Goal: Task Accomplishment & Management: Use online tool/utility

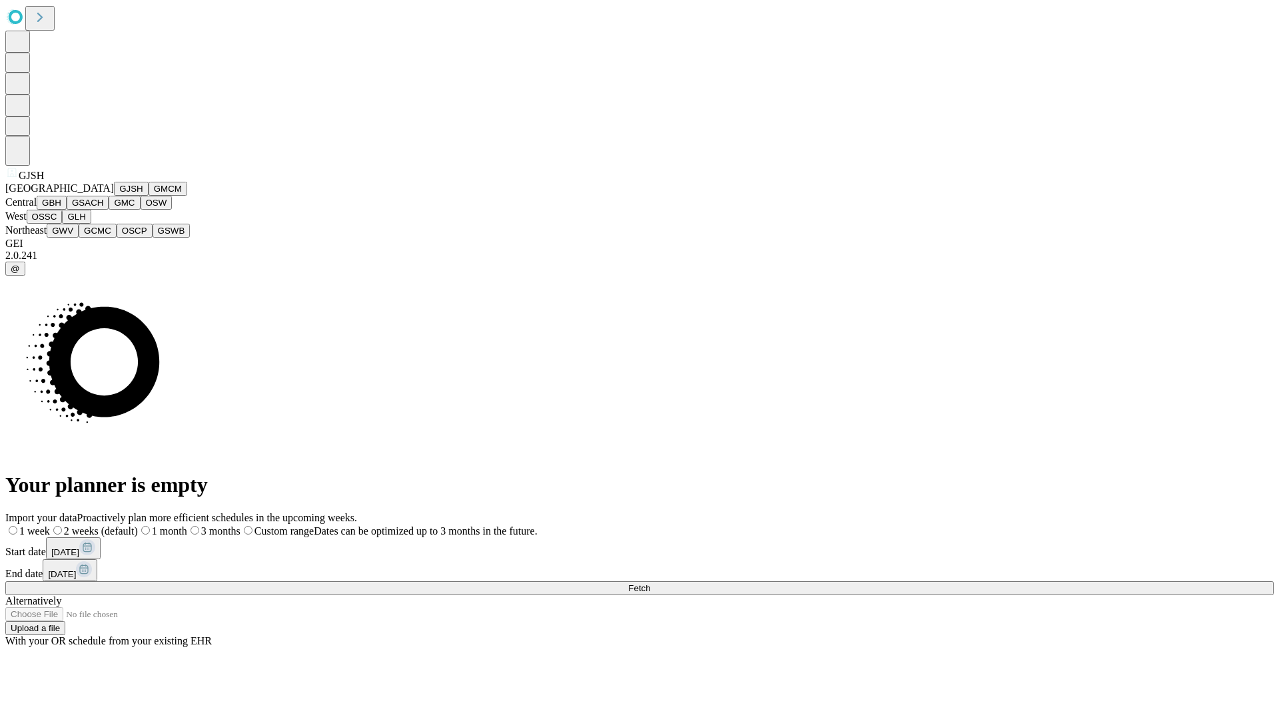
click at [114, 196] on button "GJSH" at bounding box center [131, 189] width 35 height 14
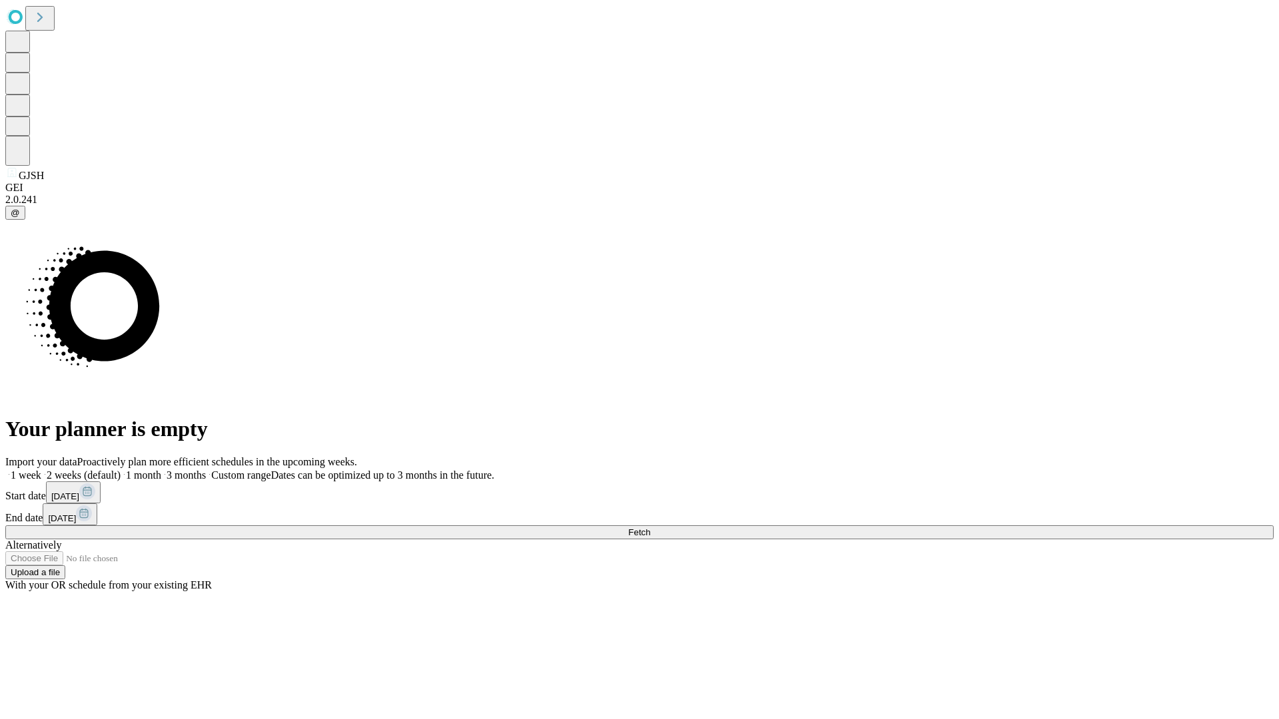
click at [41, 469] on label "1 week" at bounding box center [23, 474] width 36 height 11
click at [650, 527] on span "Fetch" at bounding box center [639, 532] width 22 height 10
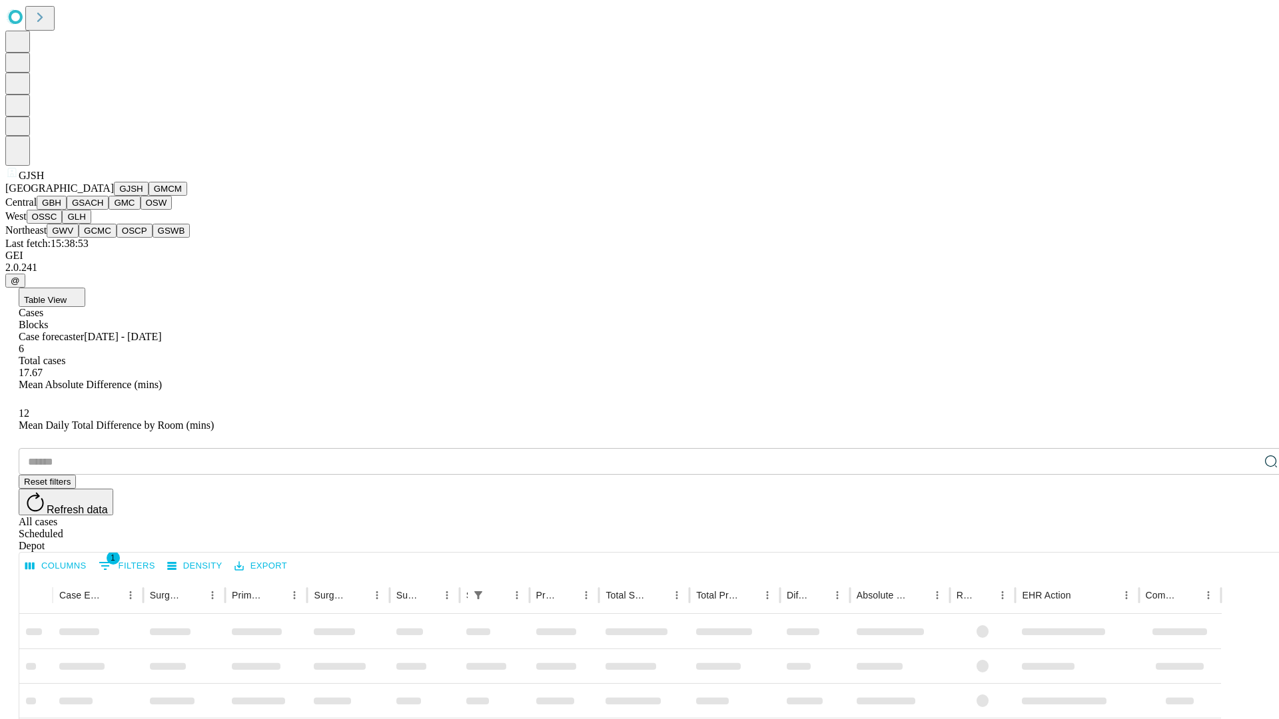
click at [149, 196] on button "GMCM" at bounding box center [168, 189] width 39 height 14
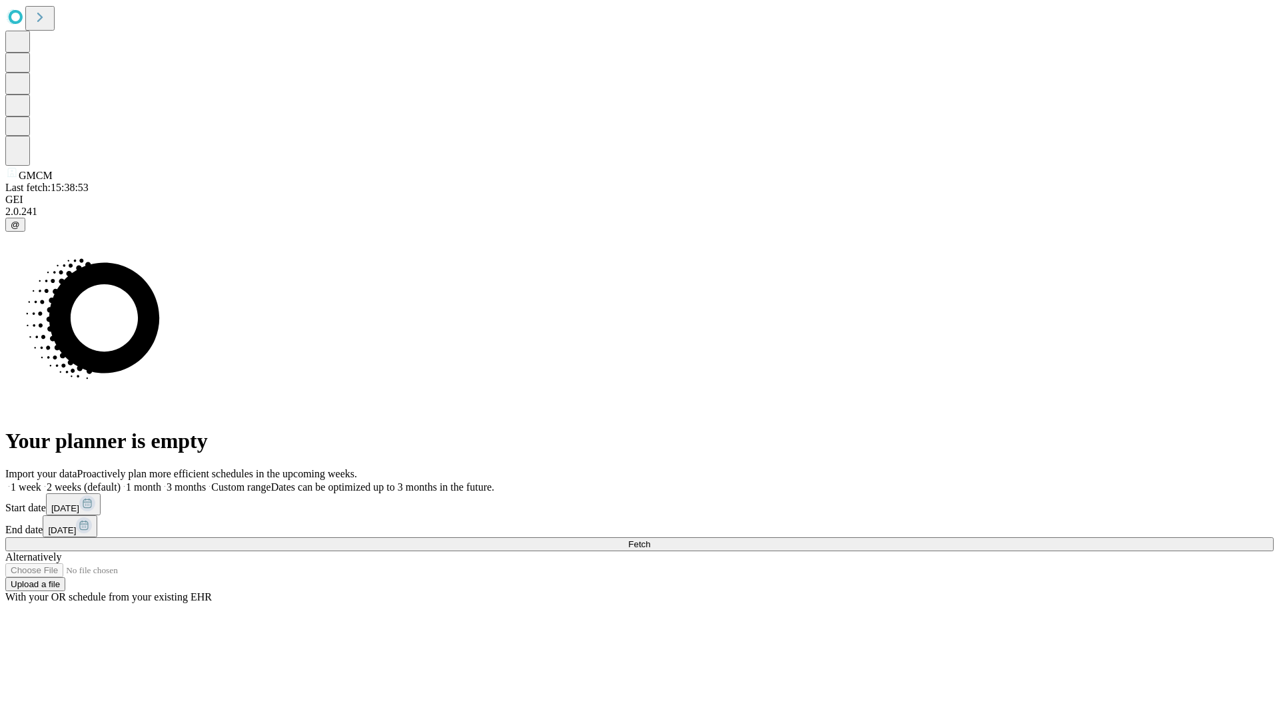
click at [650, 539] on span "Fetch" at bounding box center [639, 544] width 22 height 10
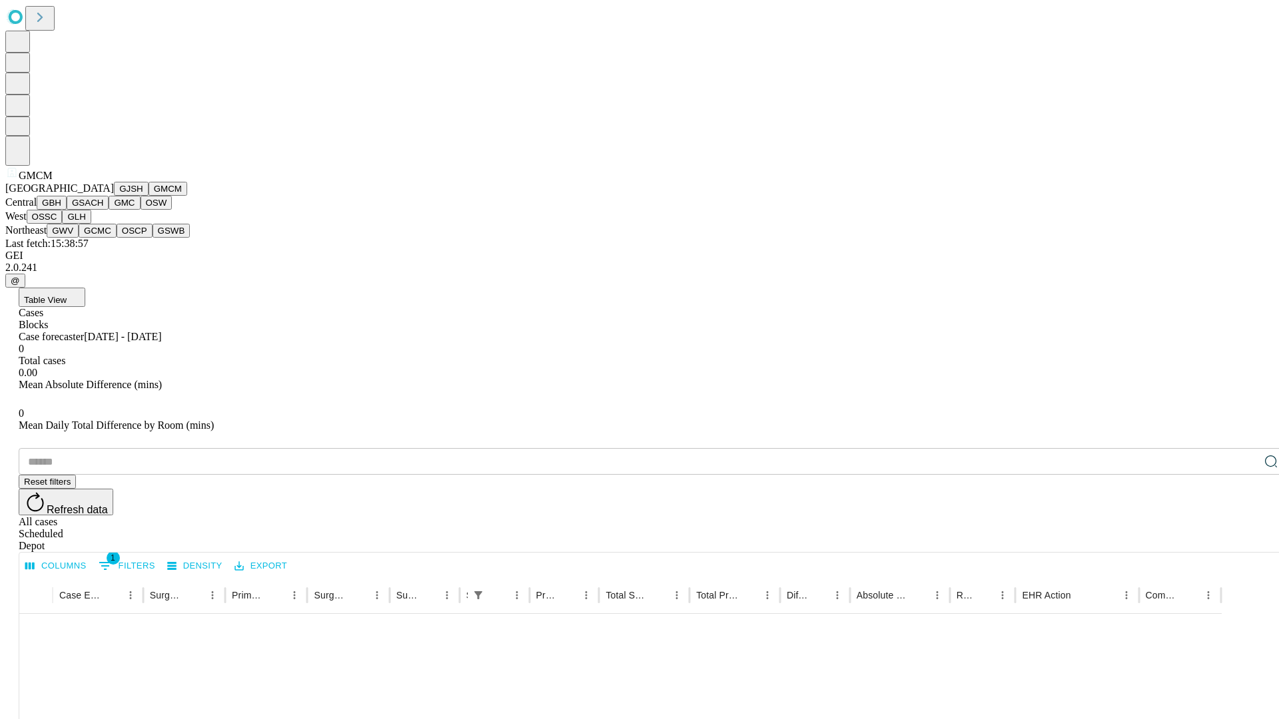
click at [67, 210] on button "GBH" at bounding box center [52, 203] width 30 height 14
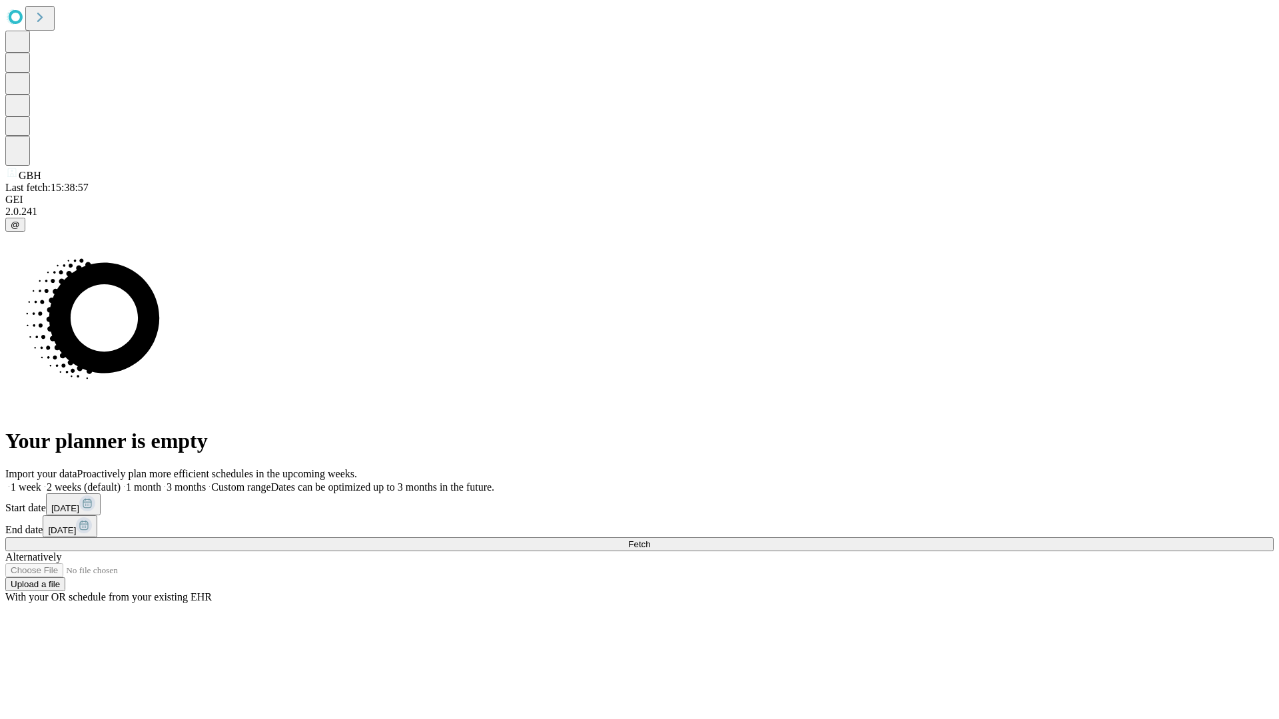
click at [41, 481] on label "1 week" at bounding box center [23, 486] width 36 height 11
click at [650, 539] on span "Fetch" at bounding box center [639, 544] width 22 height 10
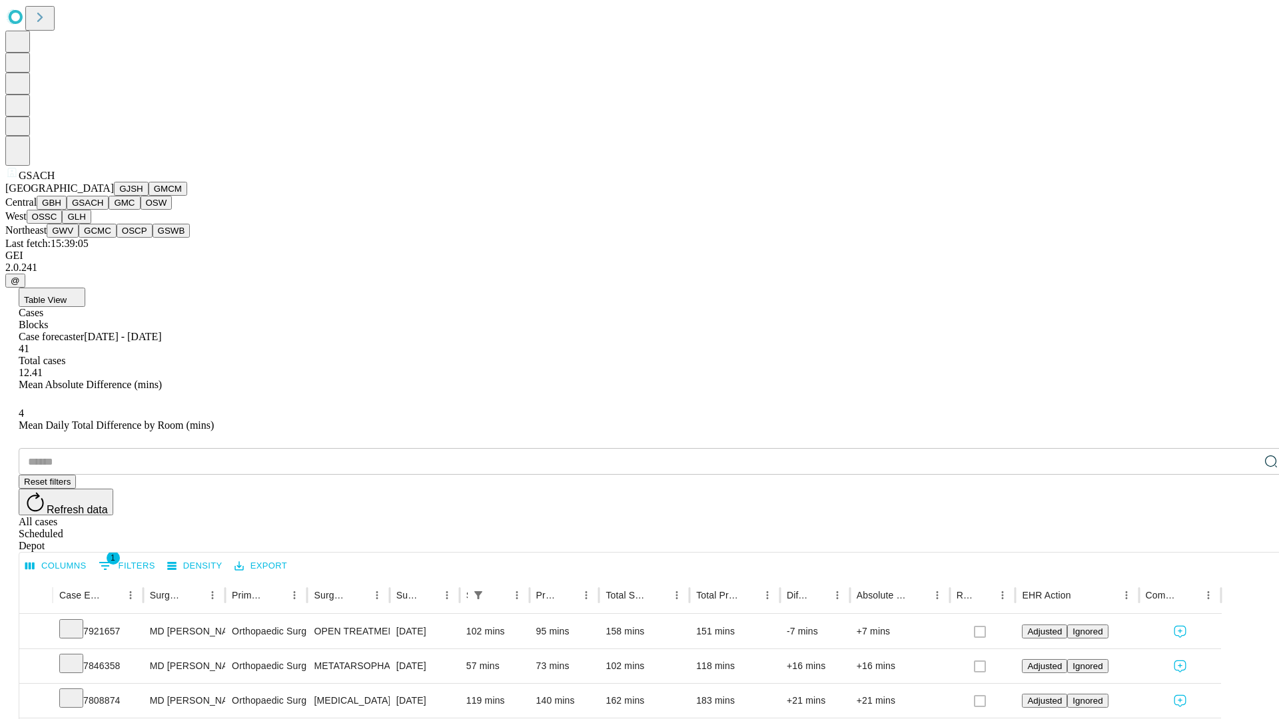
click at [109, 210] on button "GMC" at bounding box center [124, 203] width 31 height 14
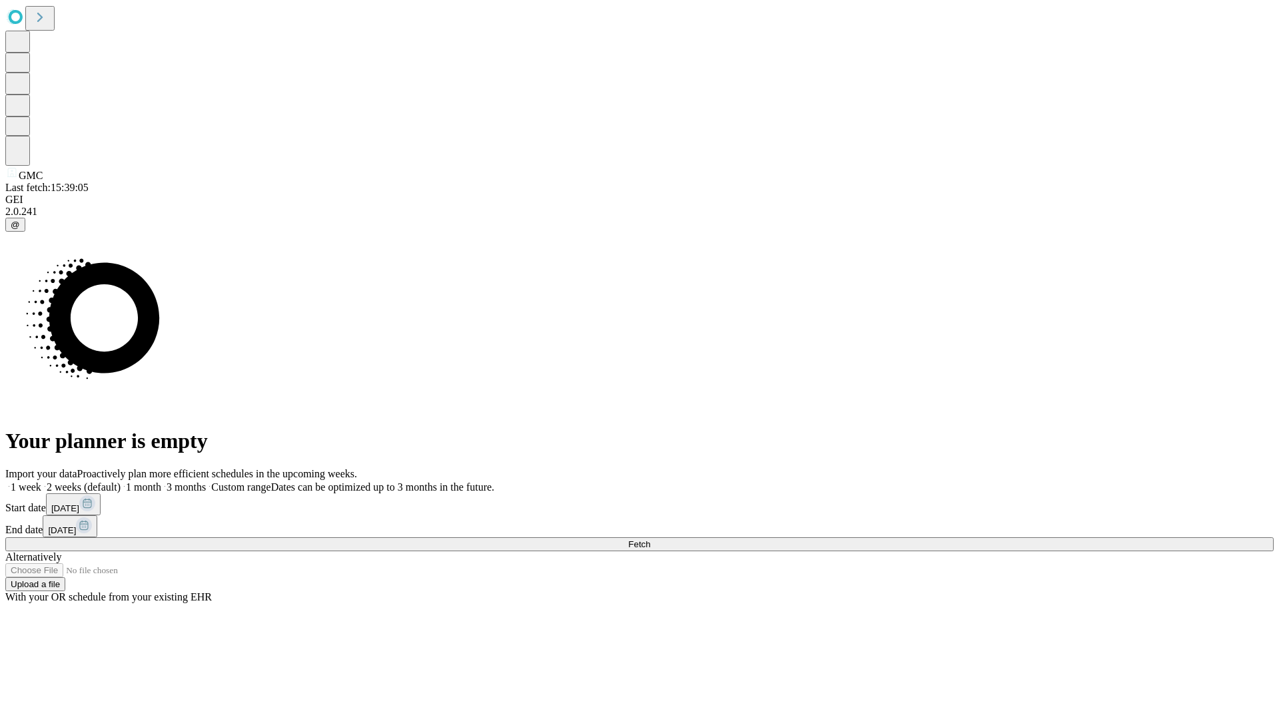
click at [650, 539] on span "Fetch" at bounding box center [639, 544] width 22 height 10
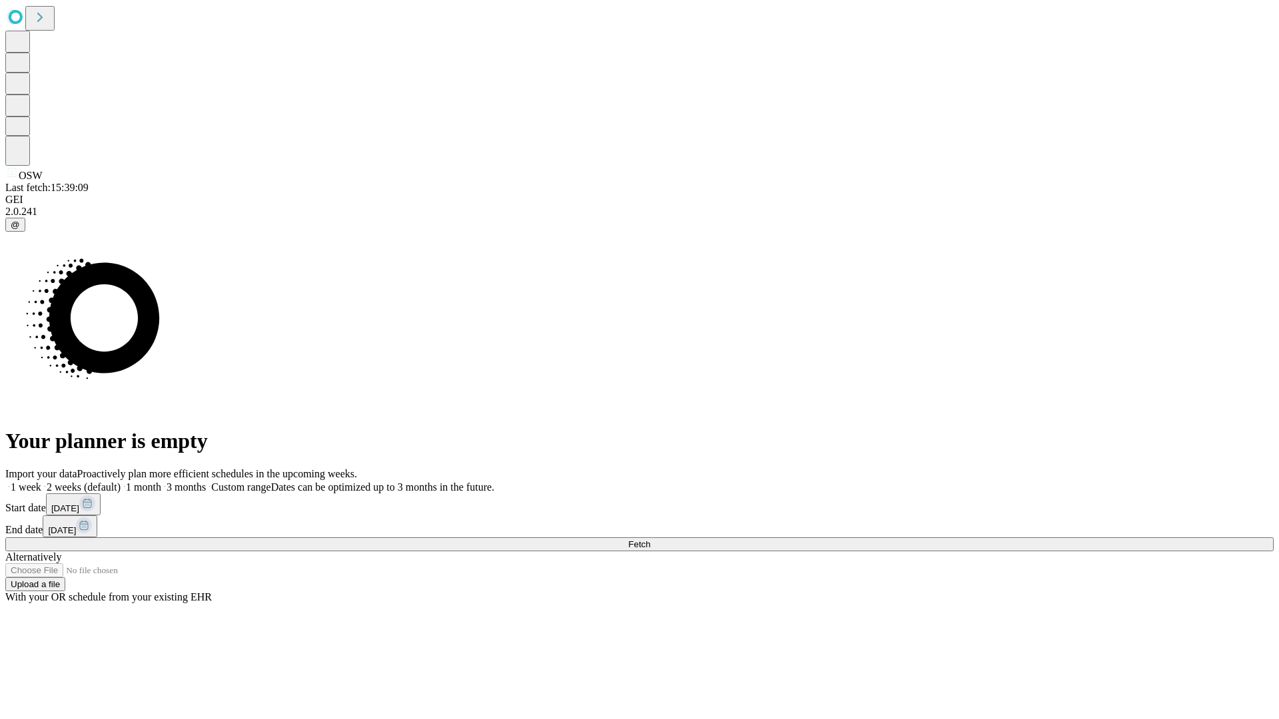
click at [41, 481] on label "1 week" at bounding box center [23, 486] width 36 height 11
click at [650, 539] on span "Fetch" at bounding box center [639, 544] width 22 height 10
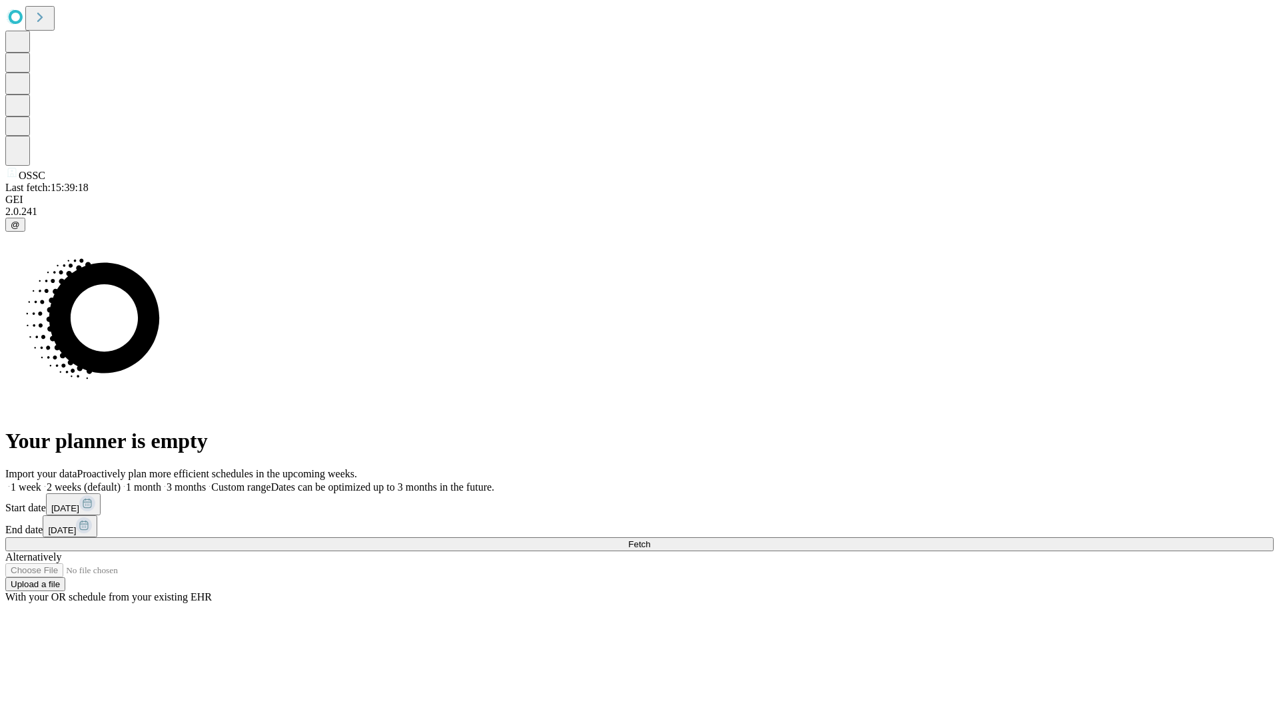
click at [41, 481] on label "1 week" at bounding box center [23, 486] width 36 height 11
click at [650, 539] on span "Fetch" at bounding box center [639, 544] width 22 height 10
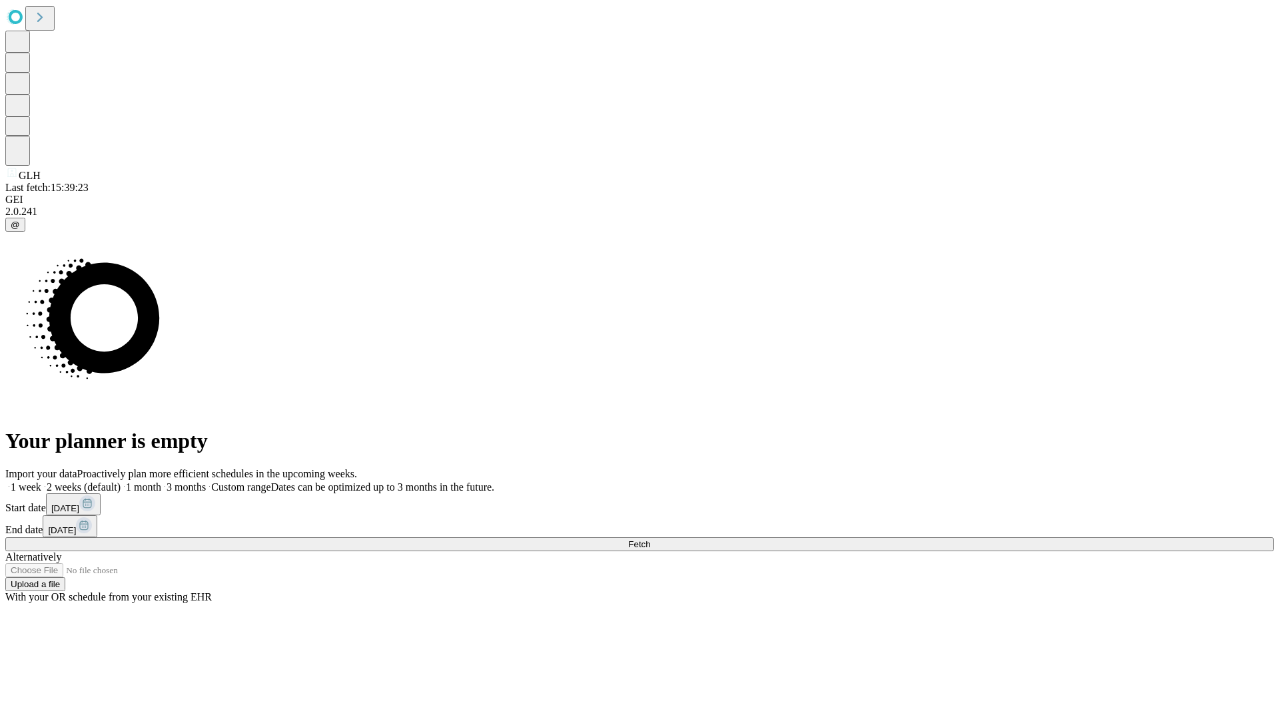
click at [41, 481] on label "1 week" at bounding box center [23, 486] width 36 height 11
click at [650, 539] on span "Fetch" at bounding box center [639, 544] width 22 height 10
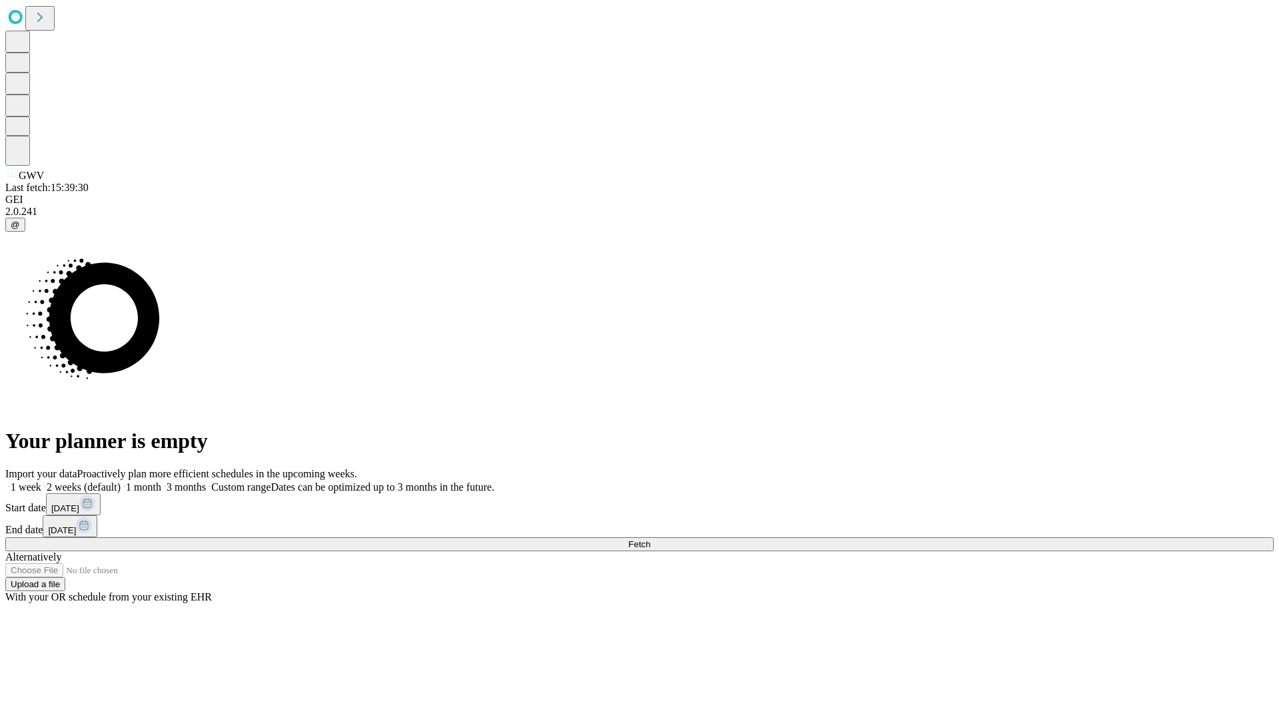
click at [650, 539] on span "Fetch" at bounding box center [639, 544] width 22 height 10
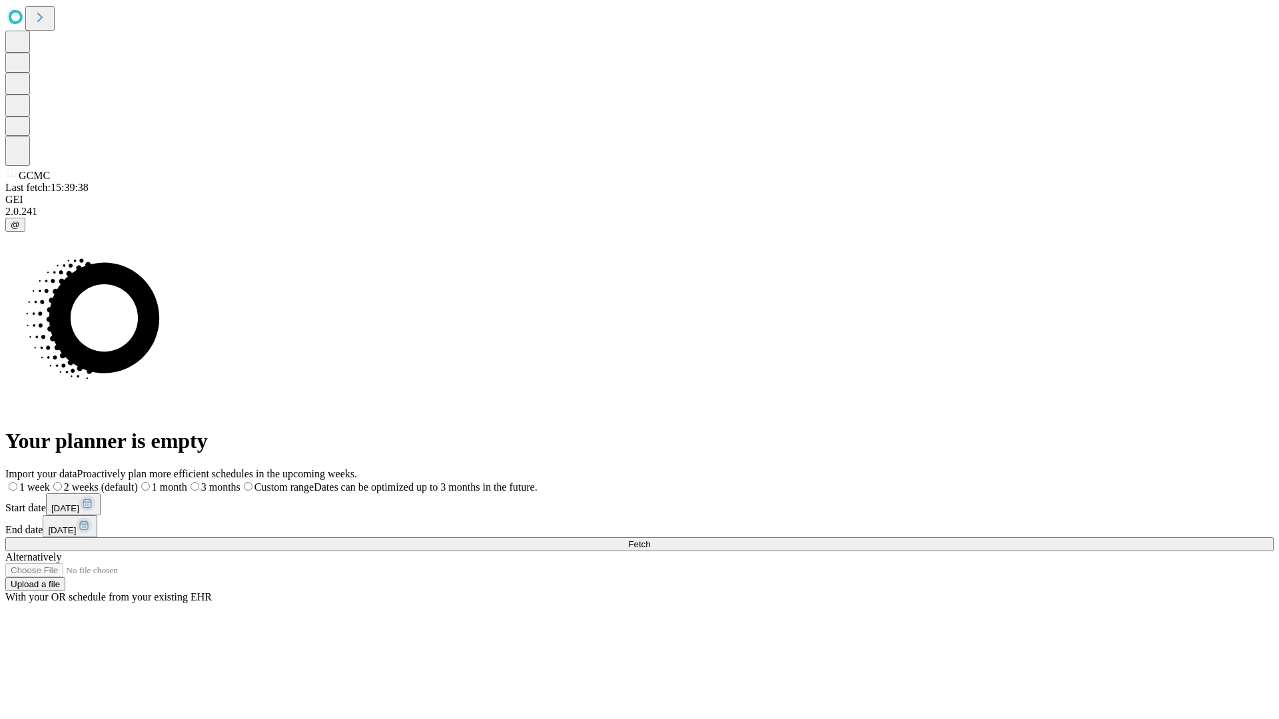
click at [50, 481] on label "1 week" at bounding box center [27, 486] width 45 height 11
click at [650, 539] on span "Fetch" at bounding box center [639, 544] width 22 height 10
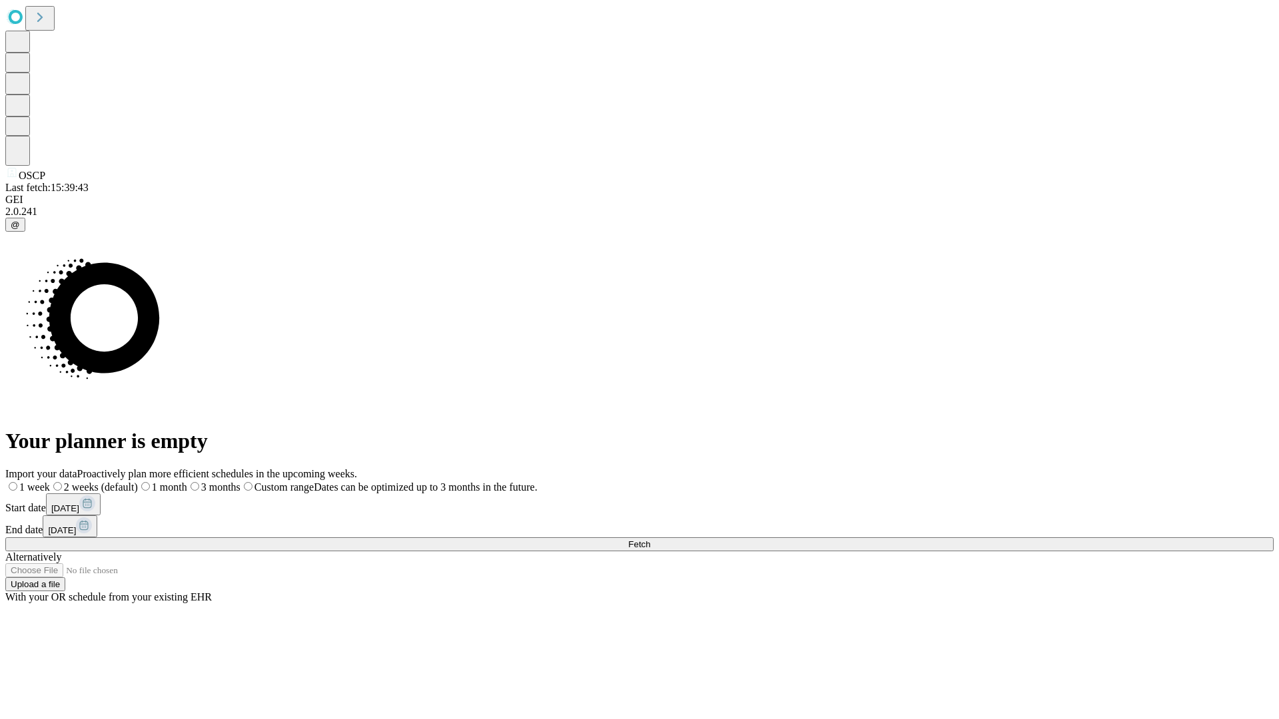
click at [50, 481] on label "1 week" at bounding box center [27, 486] width 45 height 11
click at [650, 539] on span "Fetch" at bounding box center [639, 544] width 22 height 10
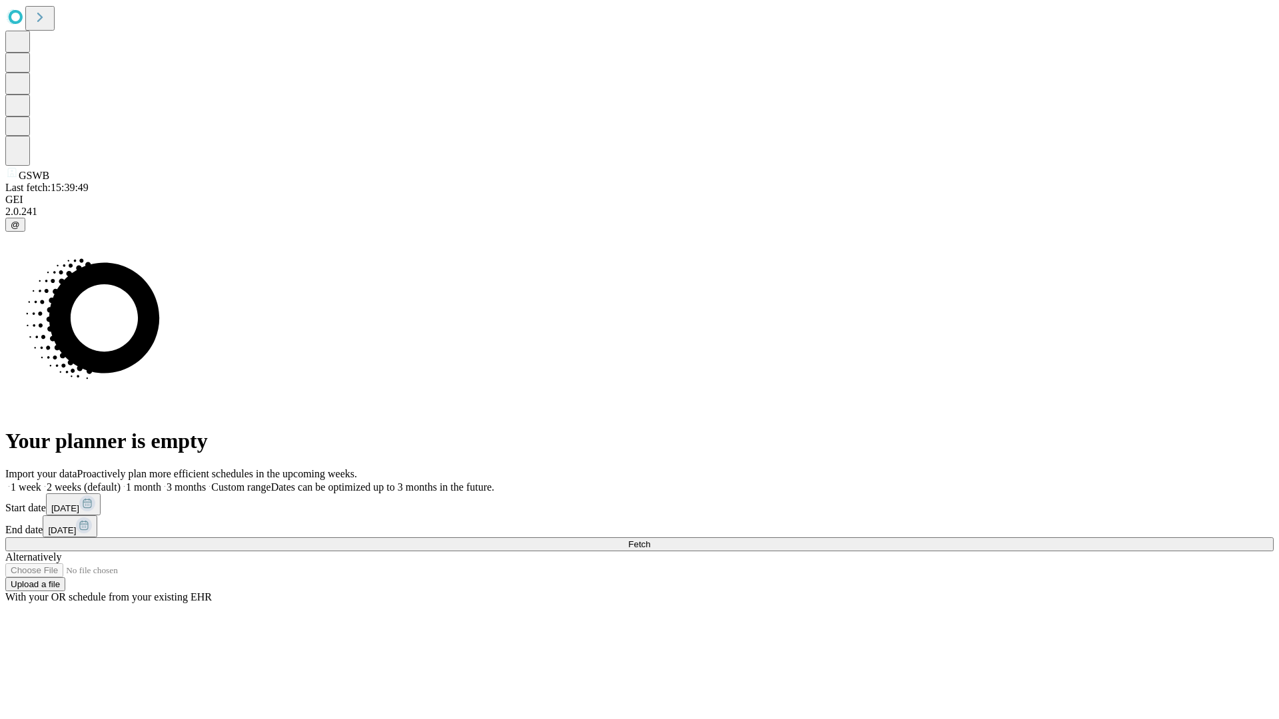
click at [41, 481] on label "1 week" at bounding box center [23, 486] width 36 height 11
click at [650, 539] on span "Fetch" at bounding box center [639, 544] width 22 height 10
